Goal: Information Seeking & Learning: Find specific fact

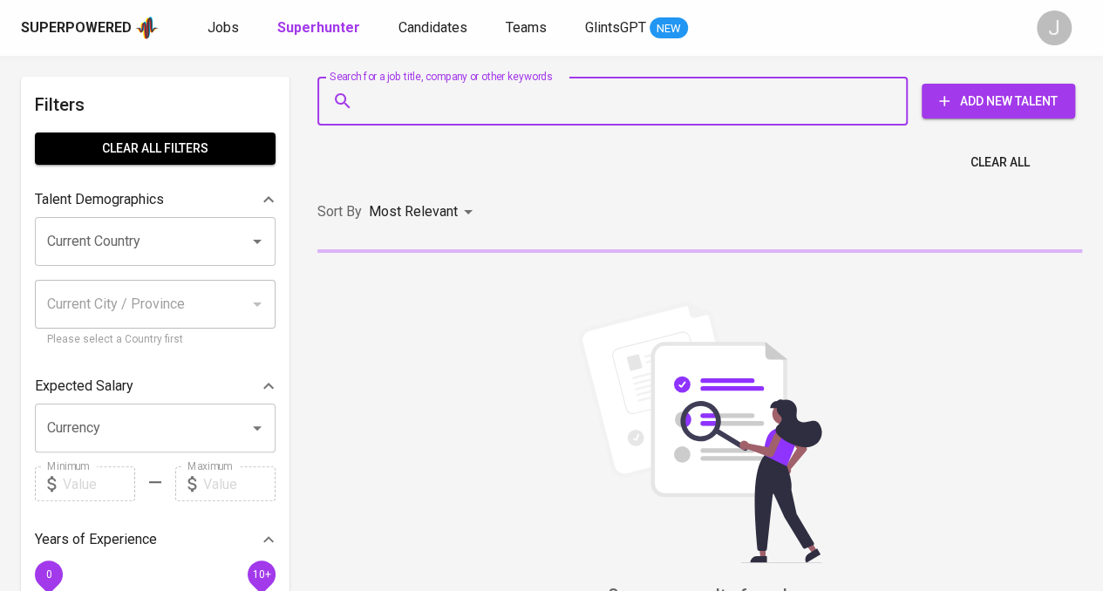
click at [473, 93] on input "Search for a job title, company or other keywords" at bounding box center [617, 101] width 514 height 33
paste input "[EMAIL_ADDRESS][DOMAIN_NAME]"
type input "[EMAIL_ADDRESS][DOMAIN_NAME]"
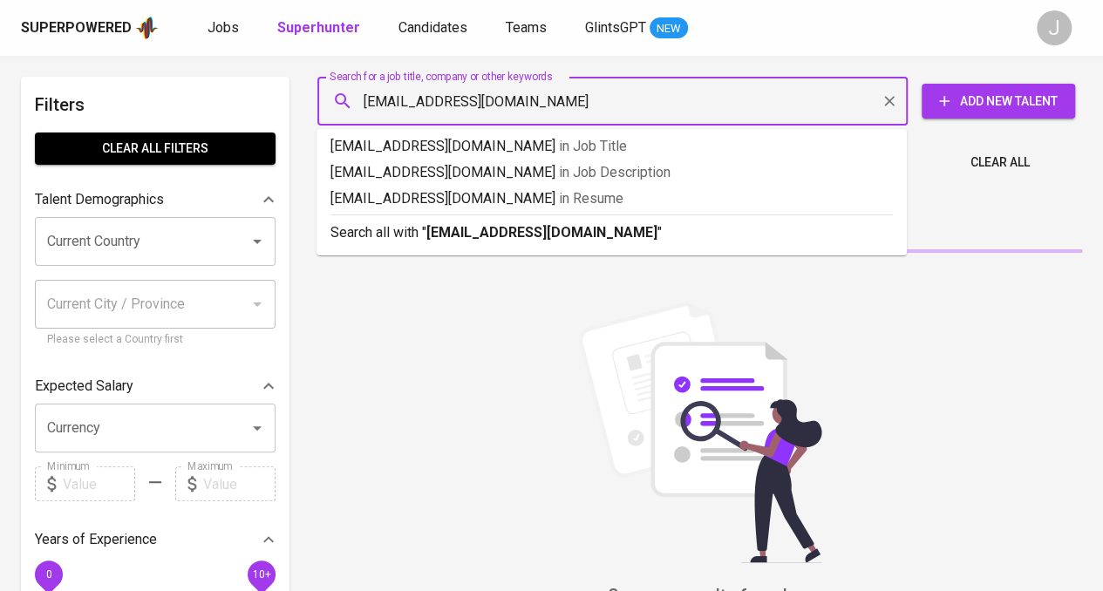
click at [753, 111] on input "[EMAIL_ADDRESS][DOMAIN_NAME]" at bounding box center [617, 101] width 514 height 33
click at [535, 231] on div "Sort By Most Relevant MOST_RELEVANT" at bounding box center [700, 212] width 786 height 53
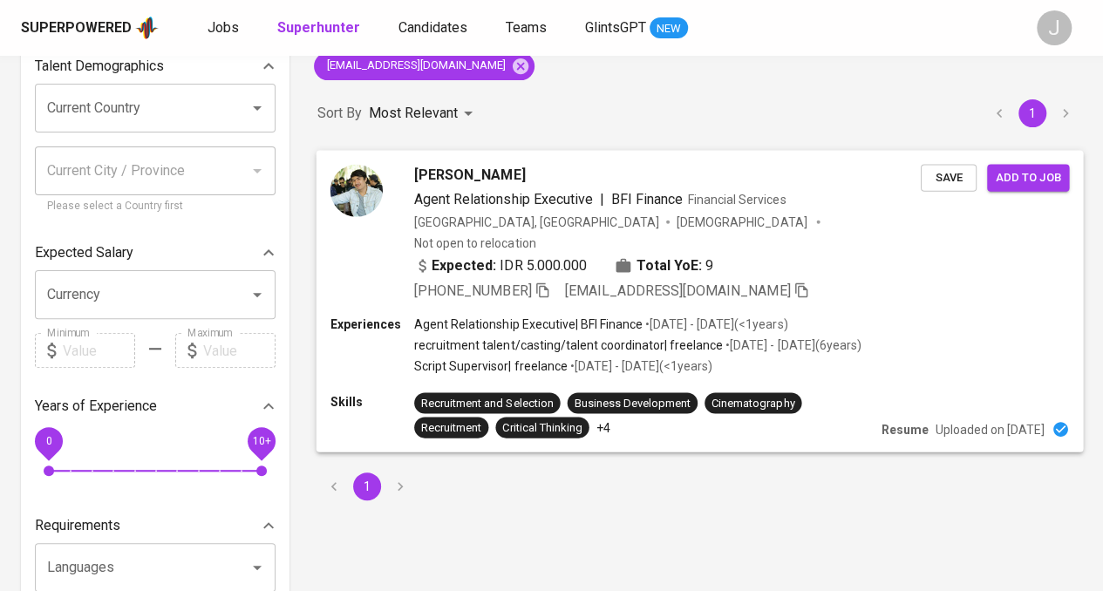
scroll to position [174, 0]
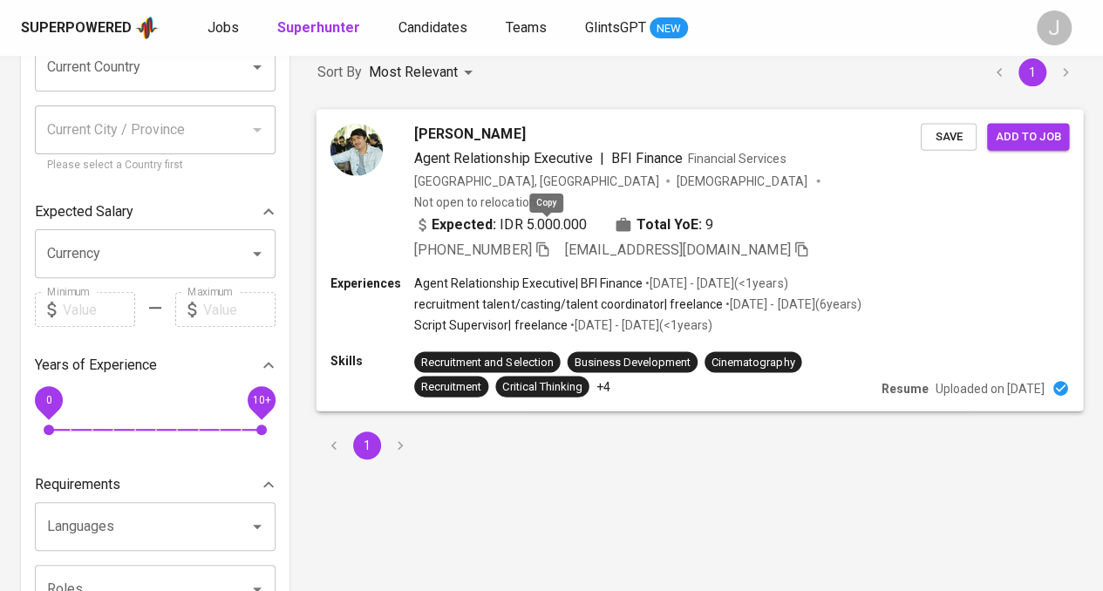
click at [542, 241] on icon "button" at bounding box center [543, 249] width 16 height 16
click at [542, 239] on icon "button" at bounding box center [543, 247] width 16 height 16
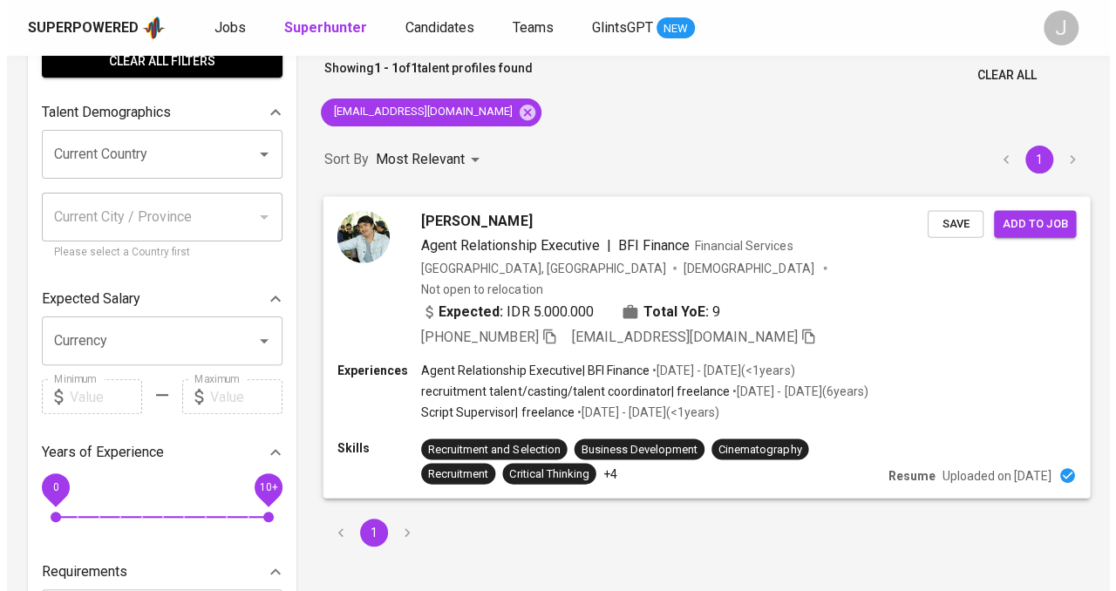
scroll to position [88, 0]
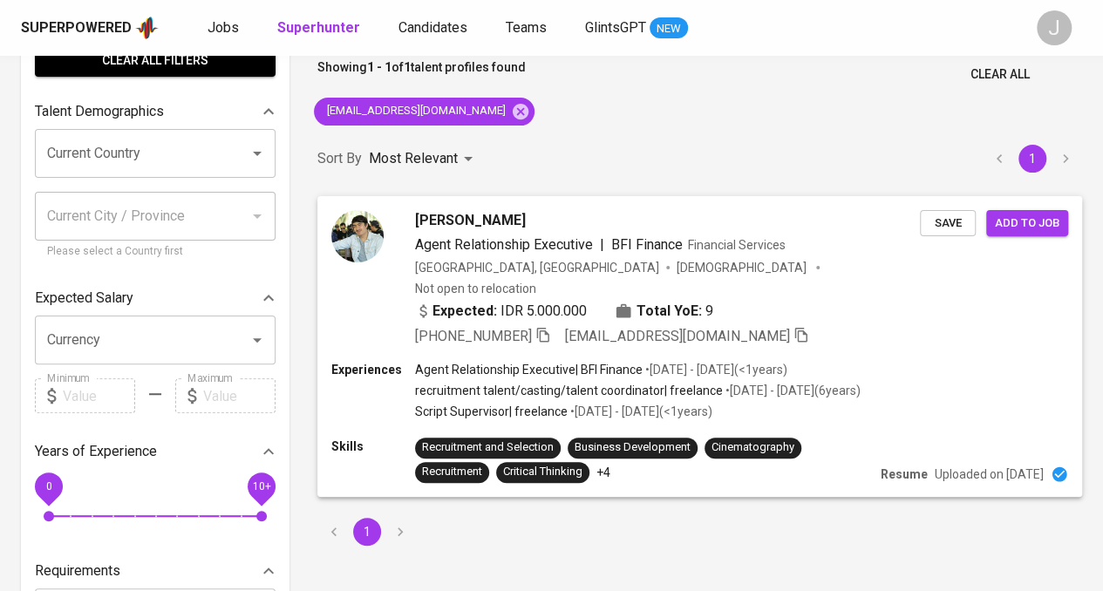
click at [555, 326] on div "[PHONE_NUMBER] [EMAIL_ADDRESS][DOMAIN_NAME]" at bounding box center [612, 336] width 394 height 21
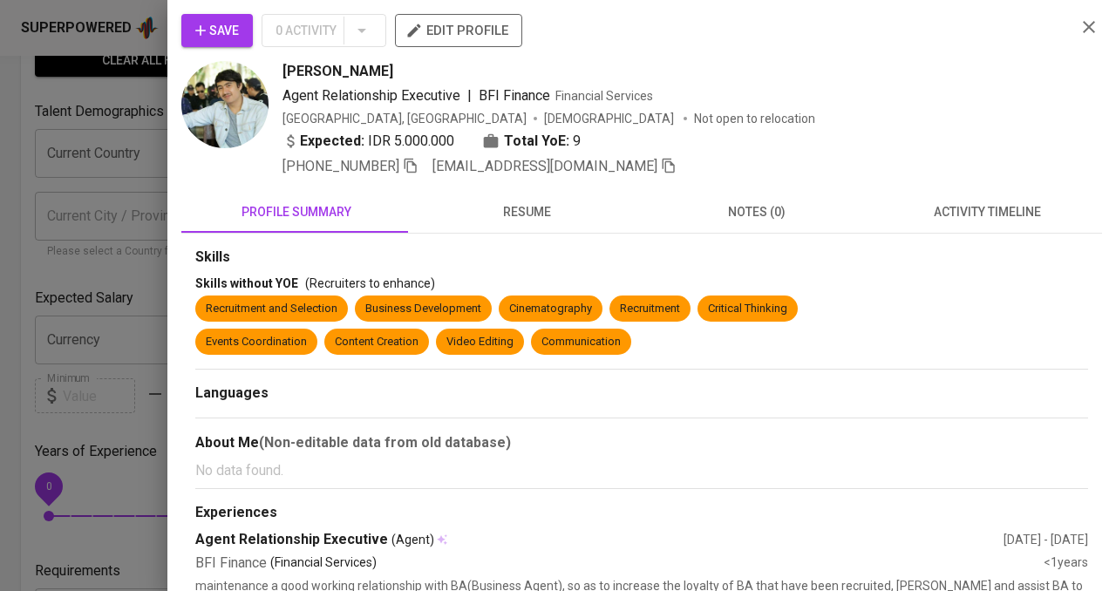
click at [408, 165] on icon "button" at bounding box center [411, 166] width 12 height 15
click at [516, 224] on button "resume" at bounding box center [527, 212] width 230 height 42
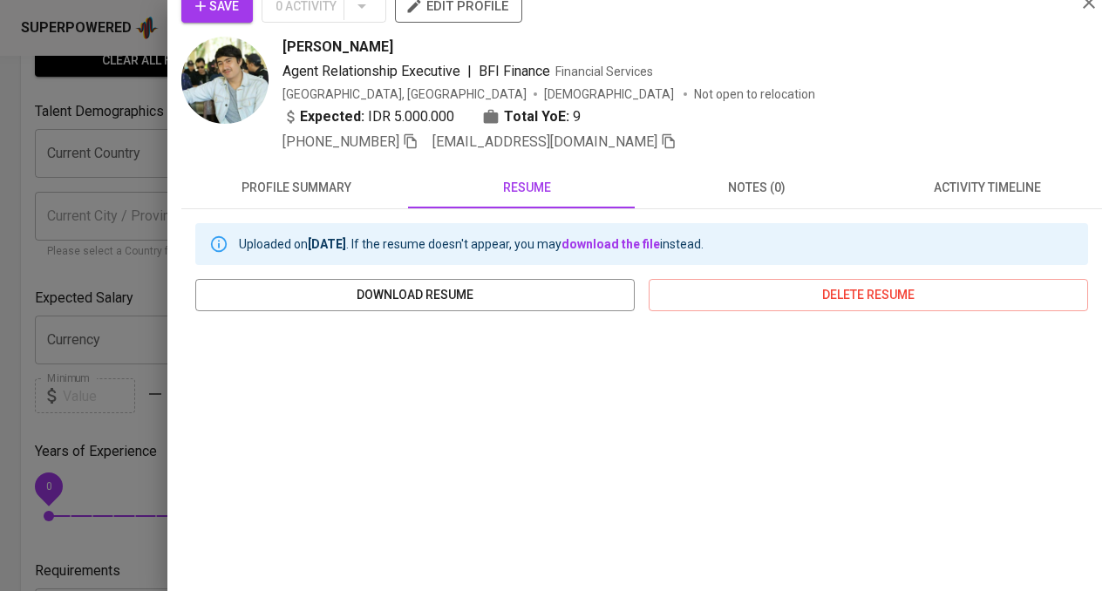
scroll to position [23, 0]
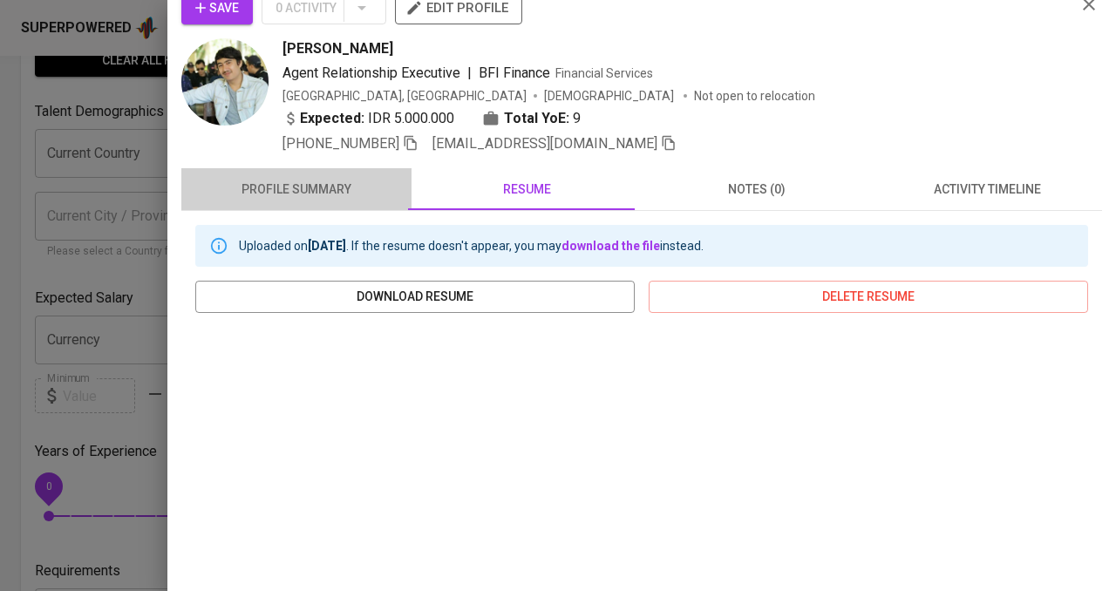
click at [326, 188] on span "profile summary" at bounding box center [296, 190] width 209 height 22
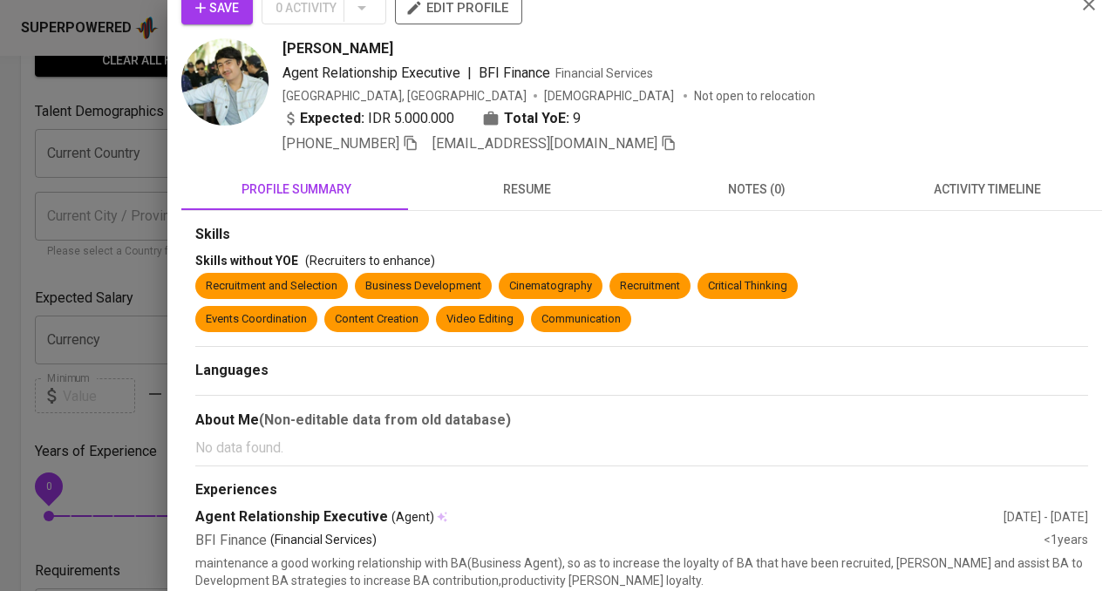
click at [492, 189] on span "resume" at bounding box center [526, 190] width 209 height 22
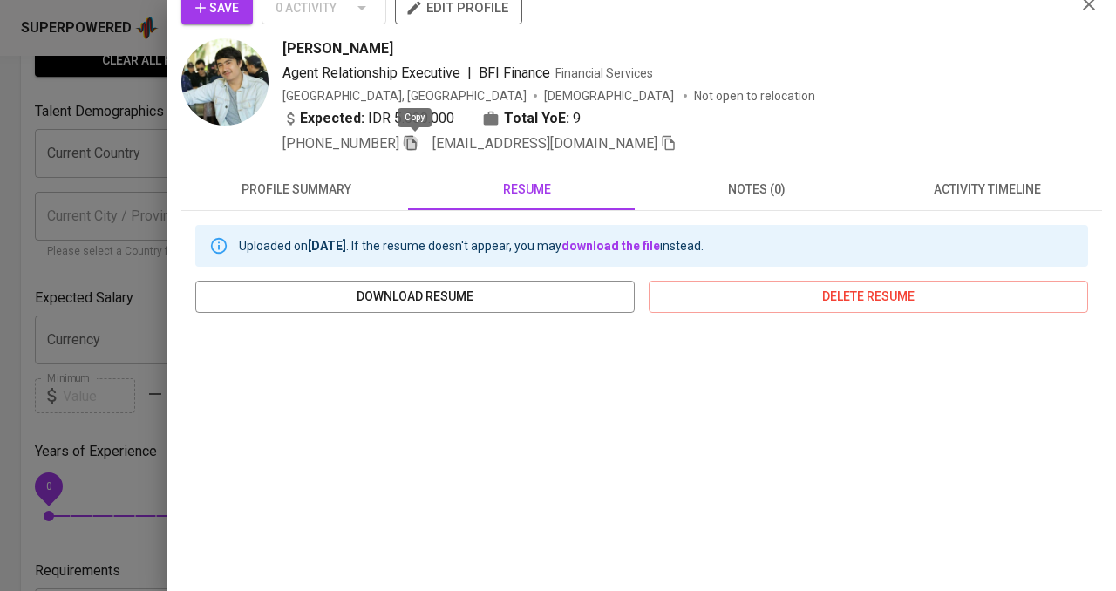
click at [407, 142] on icon "button" at bounding box center [411, 143] width 16 height 16
